Goal: Task Accomplishment & Management: Manage account settings

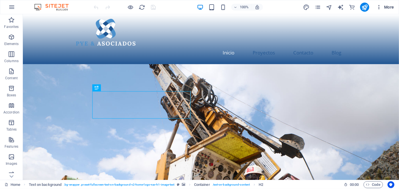
click at [384, 7] on span "More" at bounding box center [385, 7] width 18 height 6
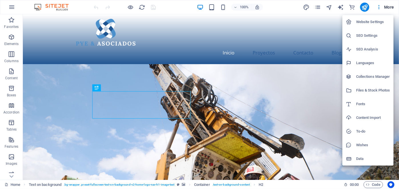
click at [377, 21] on h6 "Website Settings" at bounding box center [373, 22] width 34 height 7
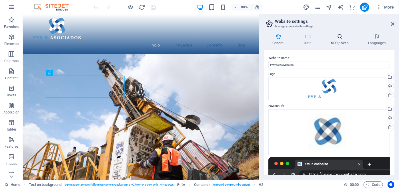
click at [339, 37] on icon at bounding box center [339, 37] width 35 height 6
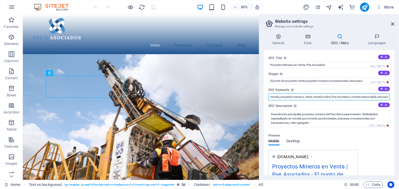
click at [281, 97] on input "minería, proyectos mineros, venta, minería online, Pye Asociados, minería respo…" at bounding box center [328, 97] width 121 height 7
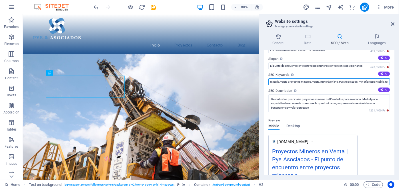
scroll to position [26, 0]
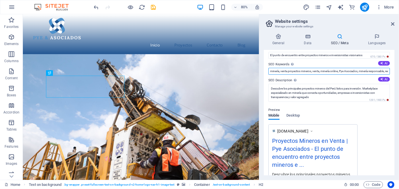
click at [281, 71] on input "minería, venta proyectos mineros, venta, minería online, Pye Asociados, minería…" at bounding box center [328, 71] width 121 height 7
click at [310, 70] on input "venta proyectos mineros, venta, minería online, Pye Asociados, minería responsa…" at bounding box center [328, 71] width 121 height 7
click at [302, 71] on input "venta proyectos mineros, minería online, Pye Asociados, minería responsable, re…" at bounding box center [328, 71] width 121 height 7
click at [351, 72] on input "venta proyectos mineros, oportunidades pequeña minería online, Pye Asociados, m…" at bounding box center [328, 71] width 121 height 7
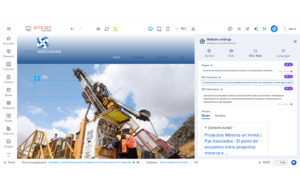
scroll to position [0, 0]
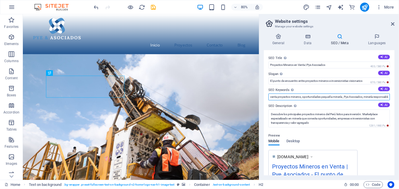
type input "venta proyectos mineros, oportunidades pequeña minería , Pye Asociados, minería…"
